Goal: Information Seeking & Learning: Check status

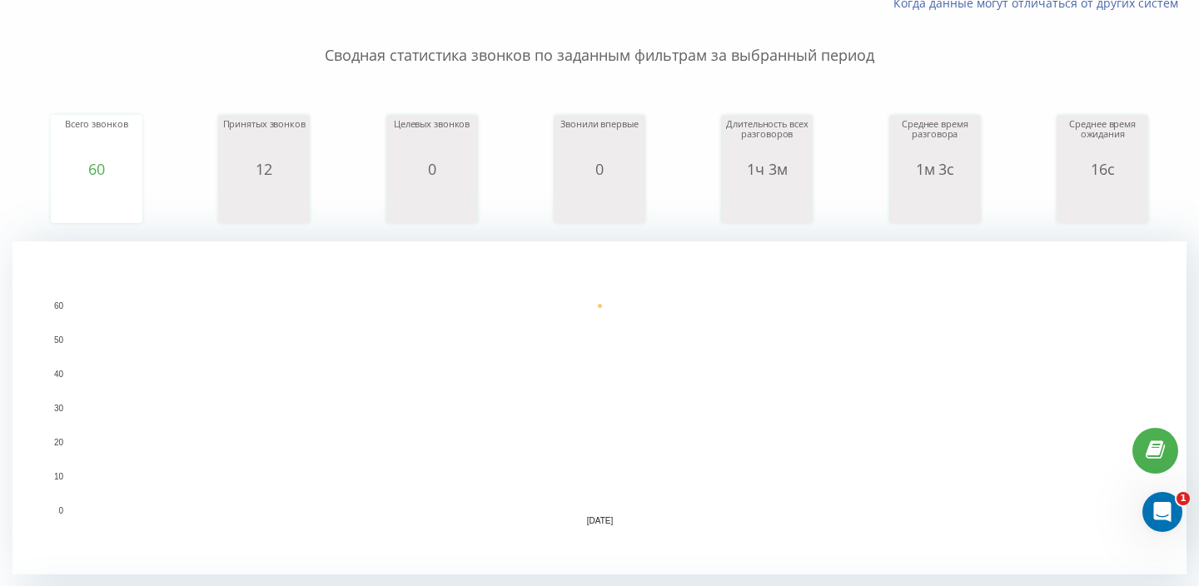
scroll to position [191, 0]
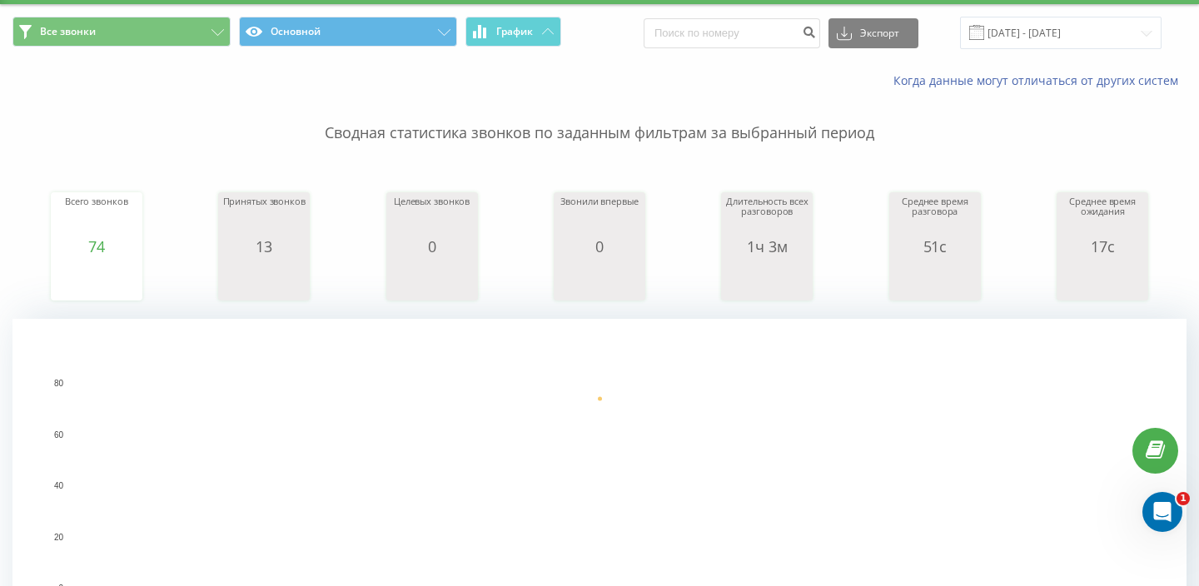
scroll to position [52, 0]
